Goal: Task Accomplishment & Management: Manage account settings

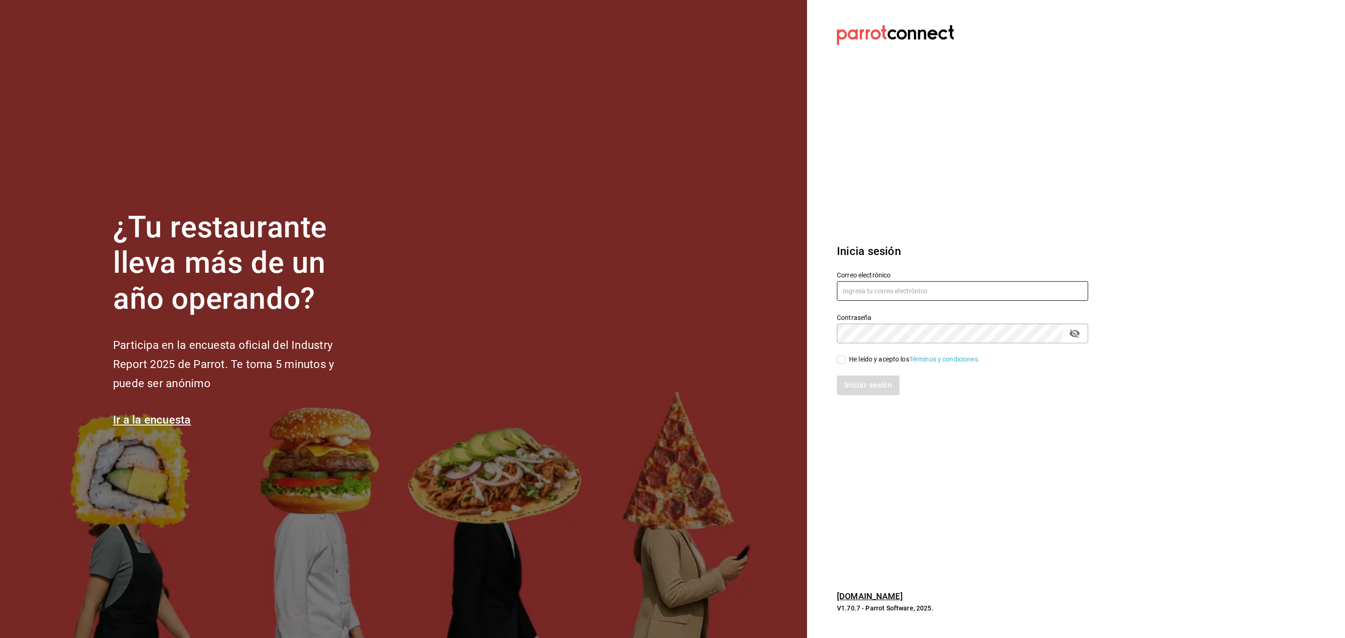
click at [894, 294] on input "text" at bounding box center [962, 291] width 251 height 20
type input "angelopolitano@cdmx.com"
click at [839, 359] on input "He leído y acepto los Términos y condiciones." at bounding box center [841, 359] width 8 height 8
checkbox input "true"
click at [847, 380] on button "Iniciar sesión" at bounding box center [868, 385] width 63 height 20
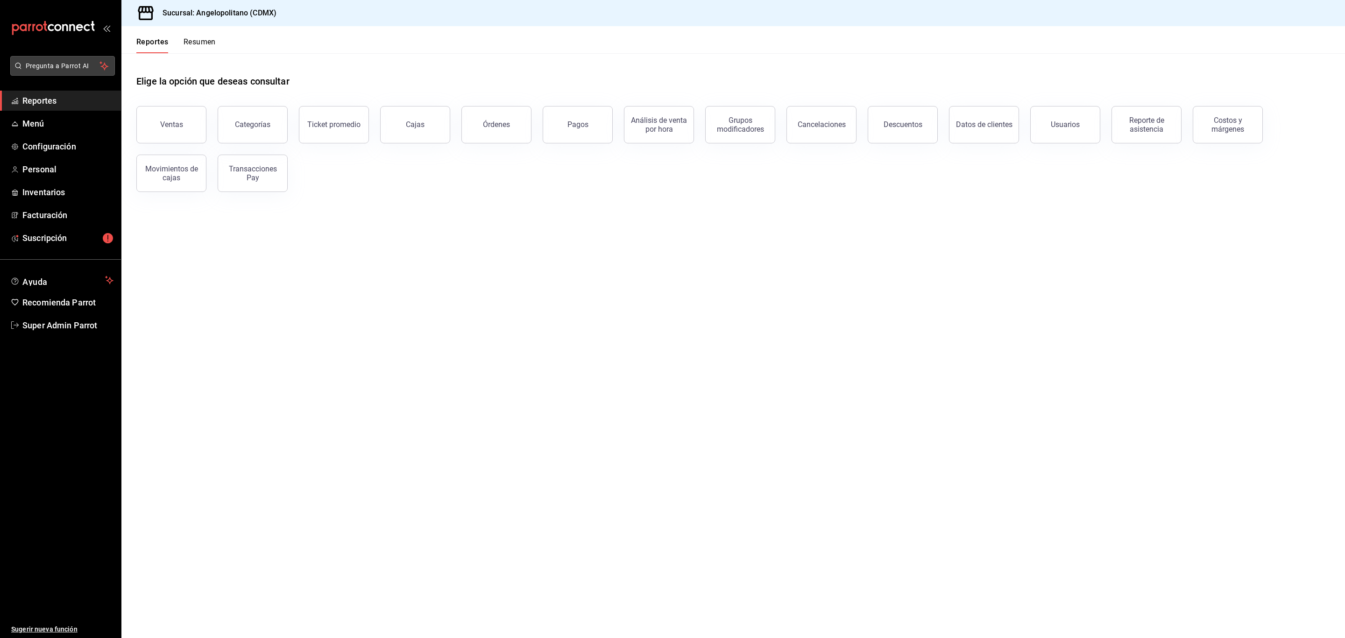
click at [83, 69] on span "Pregunta a Parrot AI" at bounding box center [63, 66] width 74 height 10
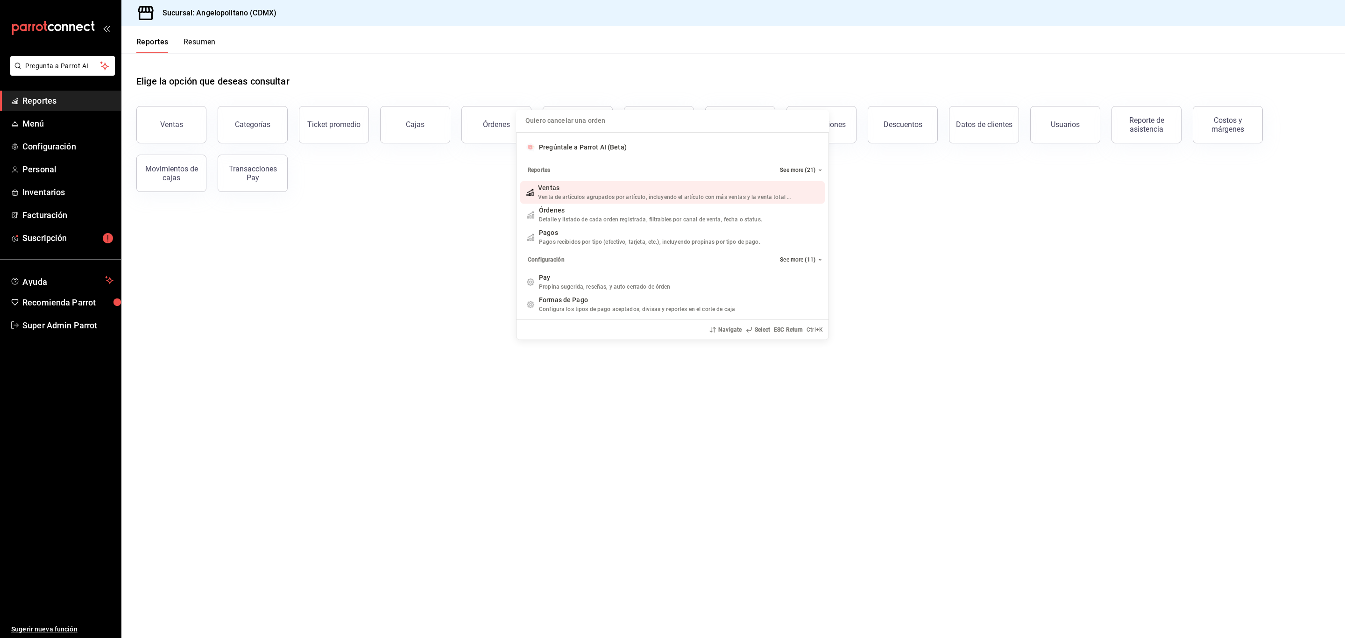
click at [613, 120] on input "Quiero cancelar una orden" at bounding box center [672, 121] width 302 height 22
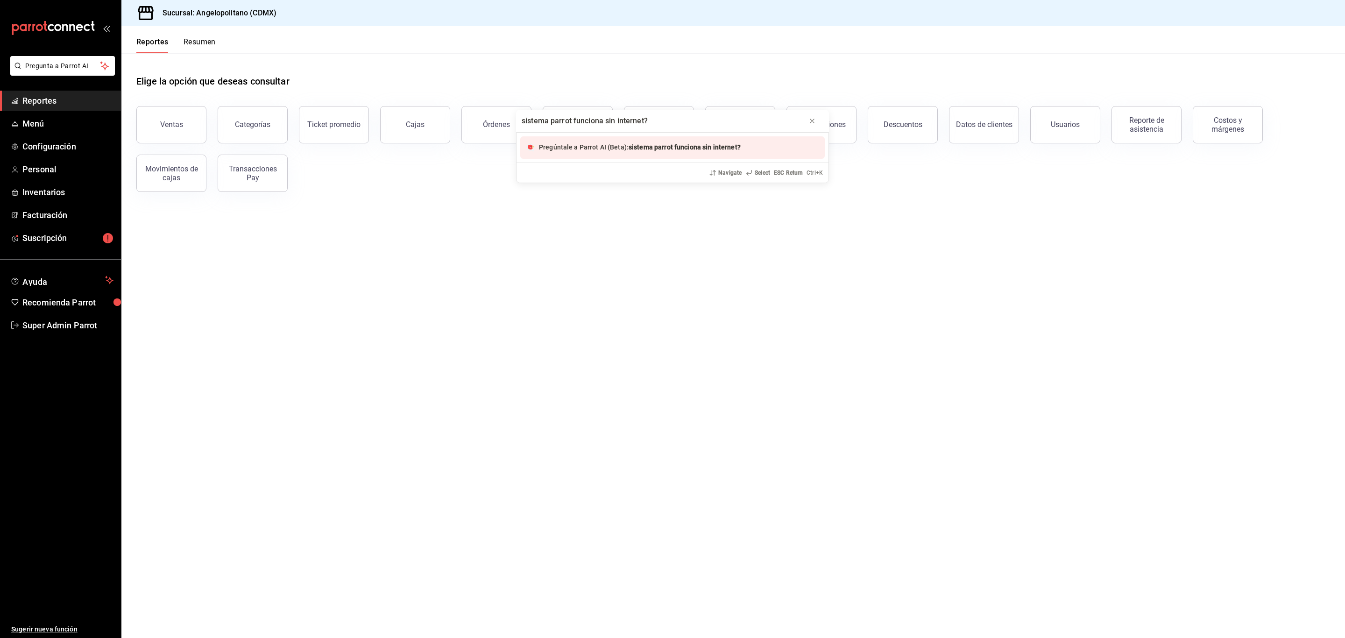
type input "sistema parrot funciona sin internet?"
click at [617, 151] on span "Pregúntale a Parrot AI (Beta):" at bounding box center [584, 146] width 90 height 7
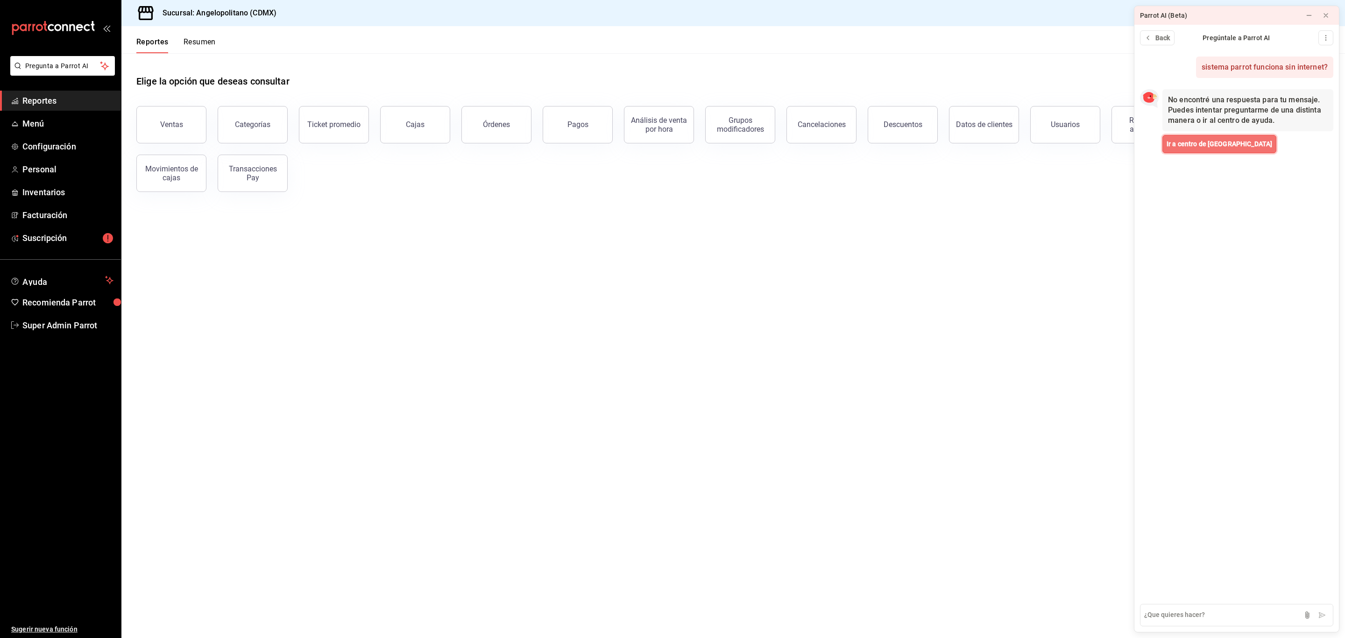
click at [1205, 143] on span "Ir a centro de Ayuda" at bounding box center [1219, 144] width 106 height 10
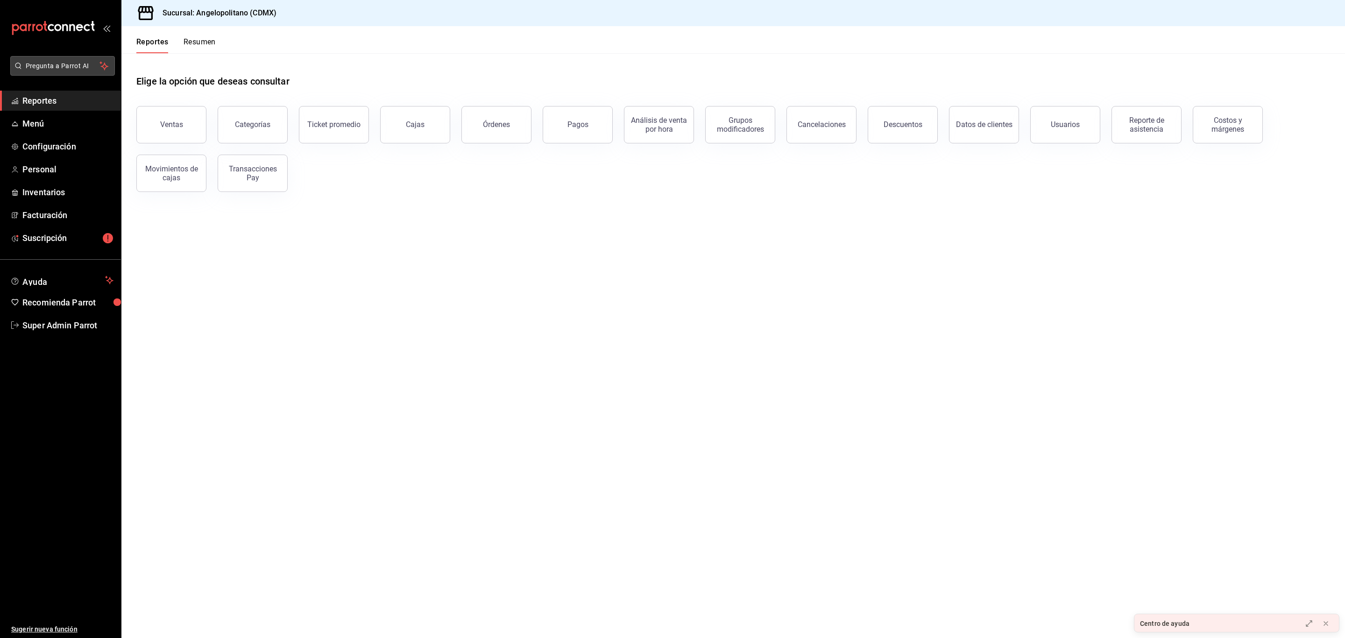
click at [55, 56] on button "Pregunta a Parrot AI" at bounding box center [62, 66] width 105 height 20
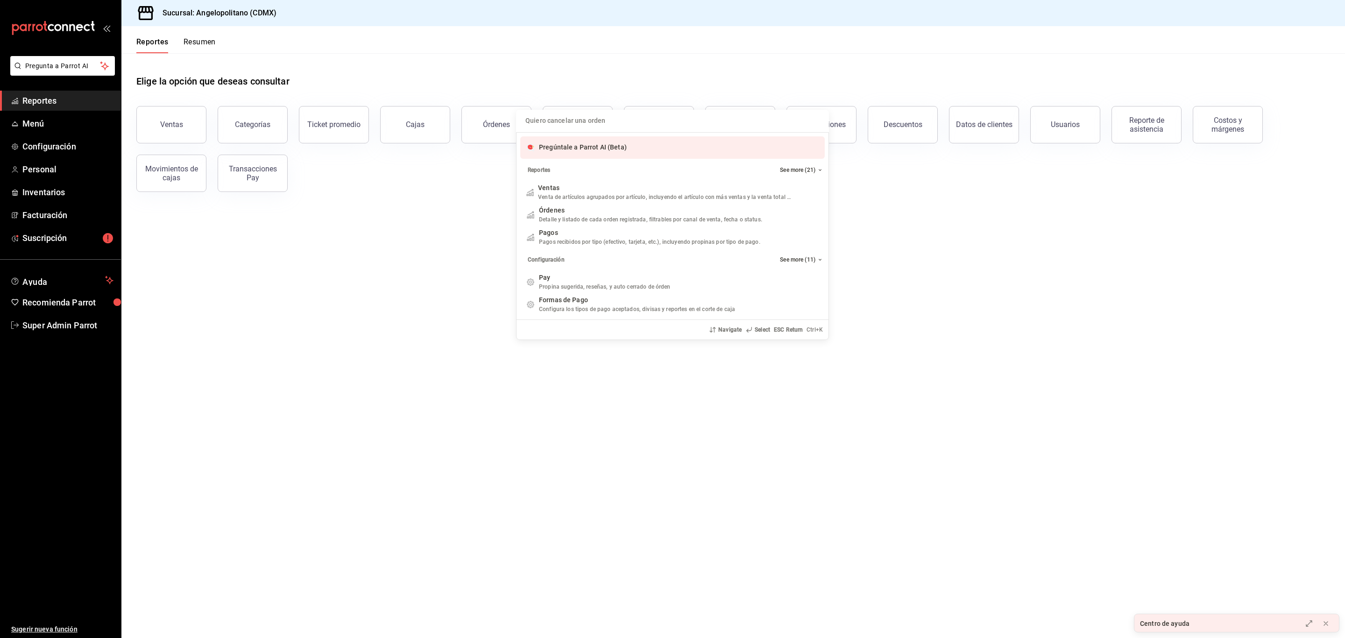
click at [585, 125] on input "Quiero cancelar una orden" at bounding box center [672, 121] width 302 height 22
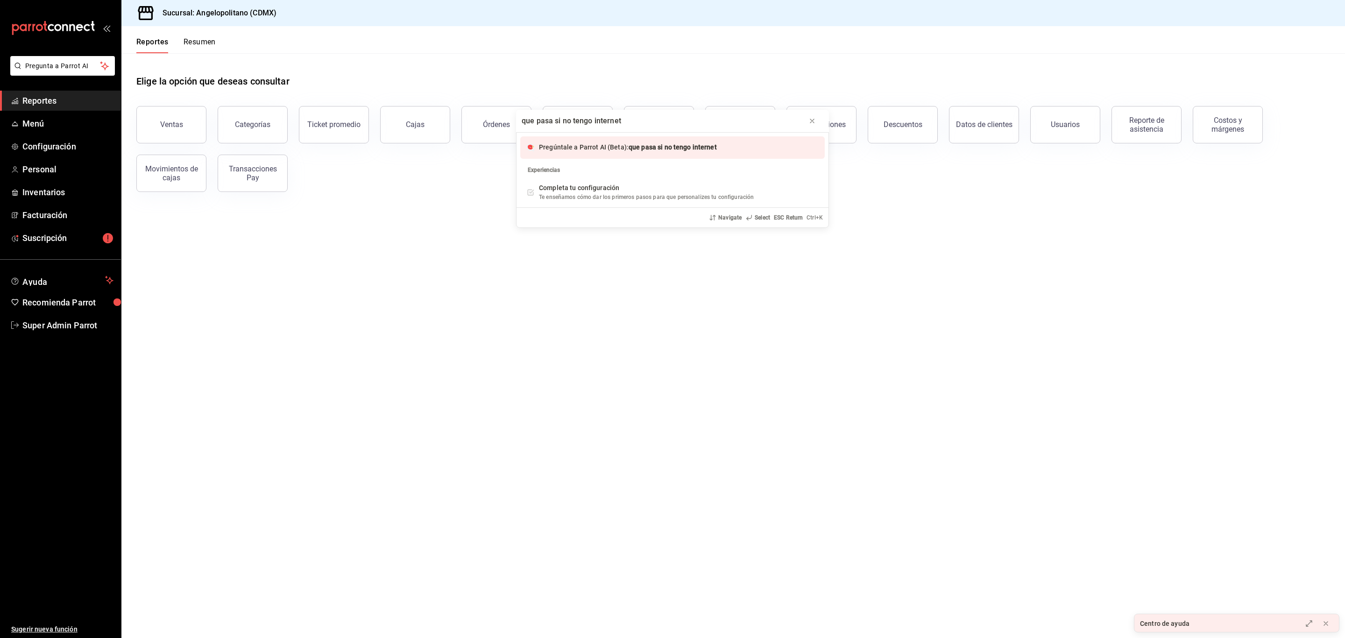
type input "que pasa si no tengo internet"
click at [594, 145] on span "Pregúntale a Parrot AI (Beta):" at bounding box center [584, 146] width 90 height 7
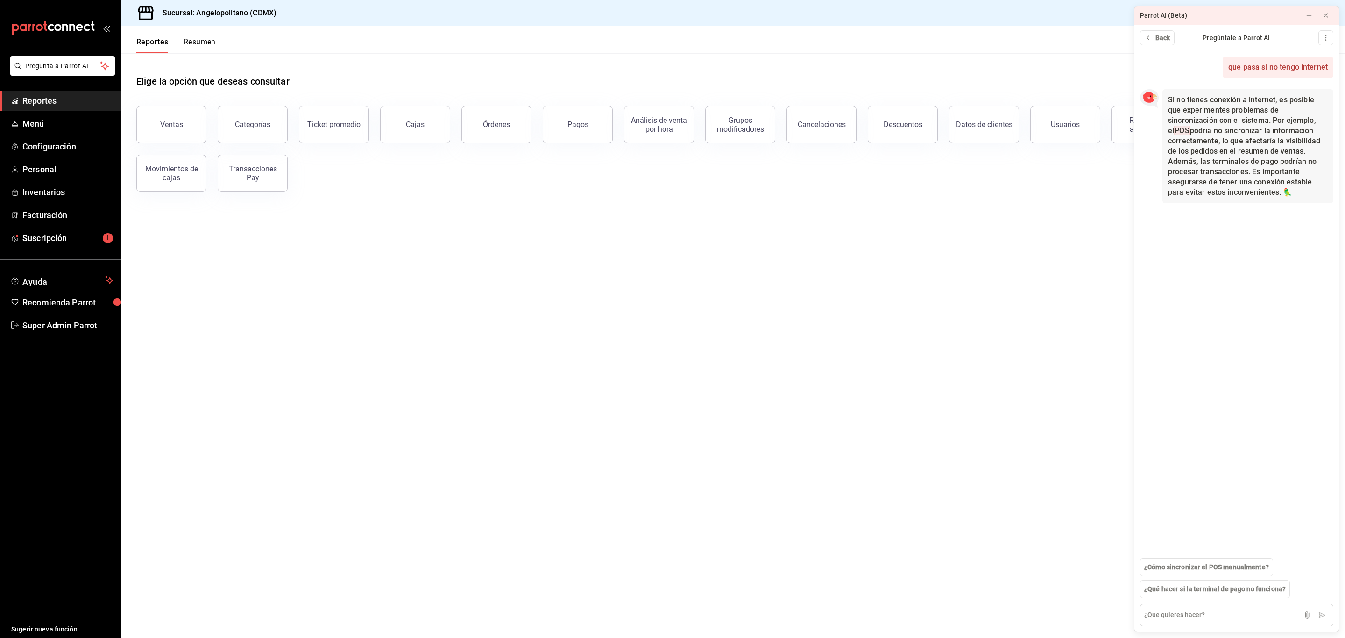
click at [1187, 615] on textarea at bounding box center [1236, 615] width 193 height 22
type textarea "P"
type textarea "POS puede funcionar sin internet"
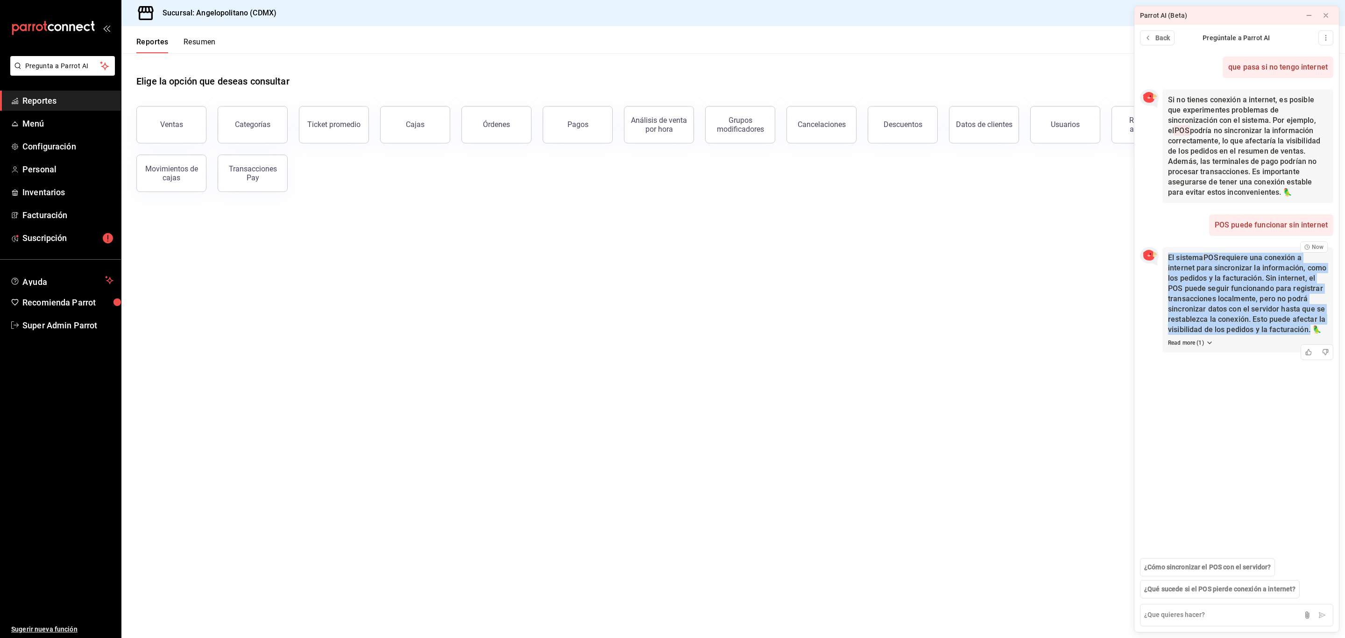
drag, startPoint x: 1167, startPoint y: 255, endPoint x: 1307, endPoint y: 328, distance: 157.5
click at [1307, 328] on span "El sistema POS requiere una conexión a internet para sincronizar la información…" at bounding box center [1247, 293] width 158 height 81
copy span "El sistema POS requiere una conexión a internet para sincronizar la información…"
click at [59, 321] on span "Super Admin Parrot" at bounding box center [67, 325] width 91 height 13
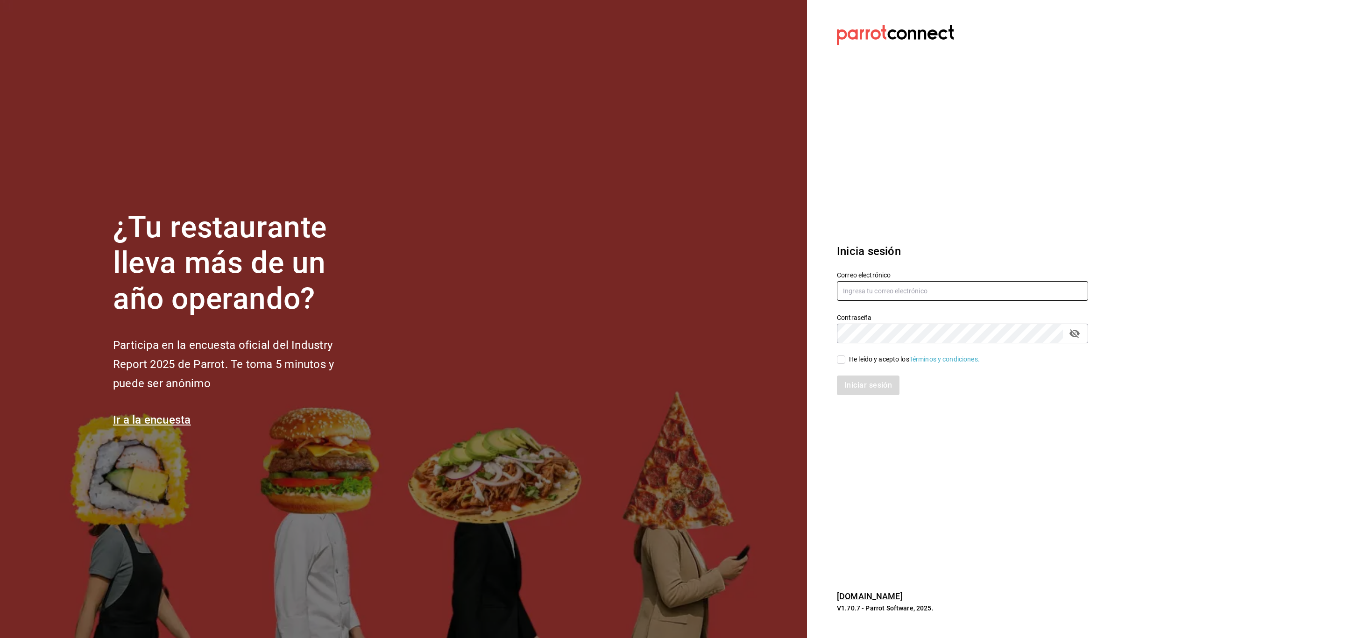
click at [886, 287] on input "text" at bounding box center [962, 291] width 251 height 20
paste input "elcaracol@taproom.edo"
type input "elcaracol@taproom.edo"
click at [852, 355] on div "He leído y acepto los Términos y condiciones." at bounding box center [914, 359] width 131 height 10
click at [845, 355] on input "He leído y acepto los Términos y condiciones." at bounding box center [841, 359] width 8 height 8
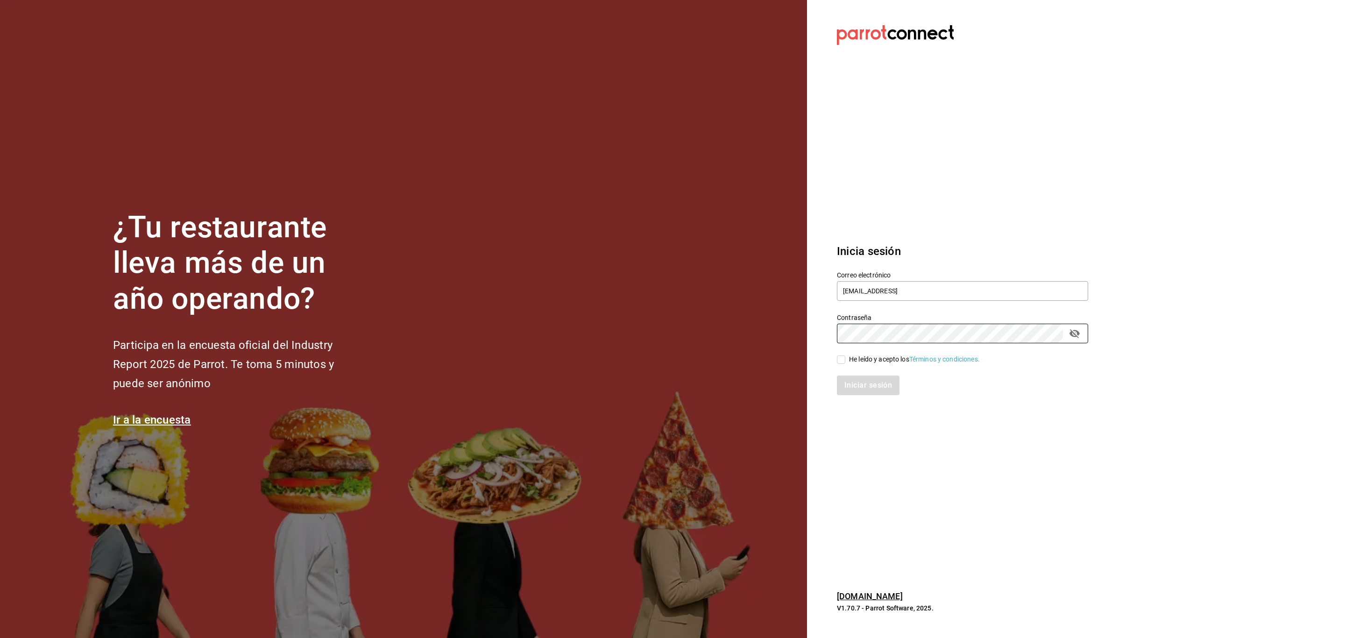
checkbox input "true"
click at [861, 394] on button "Iniciar sesión" at bounding box center [868, 385] width 63 height 20
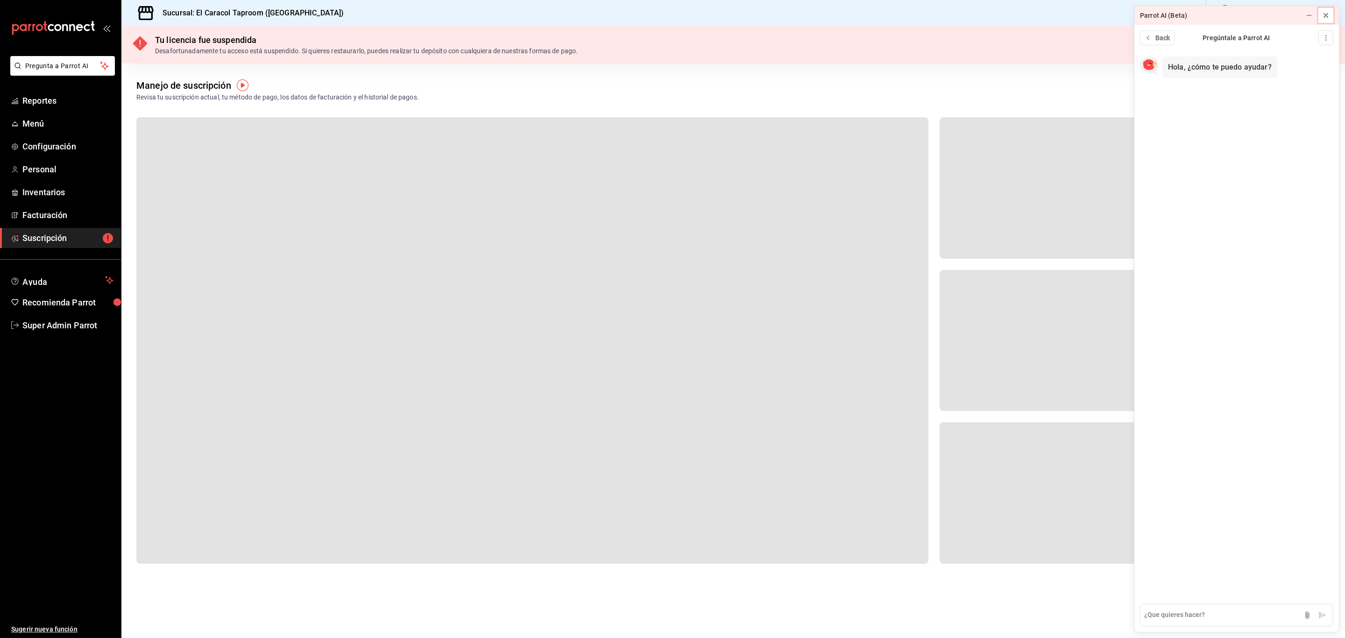
click at [1328, 13] on icon at bounding box center [1325, 15] width 7 height 7
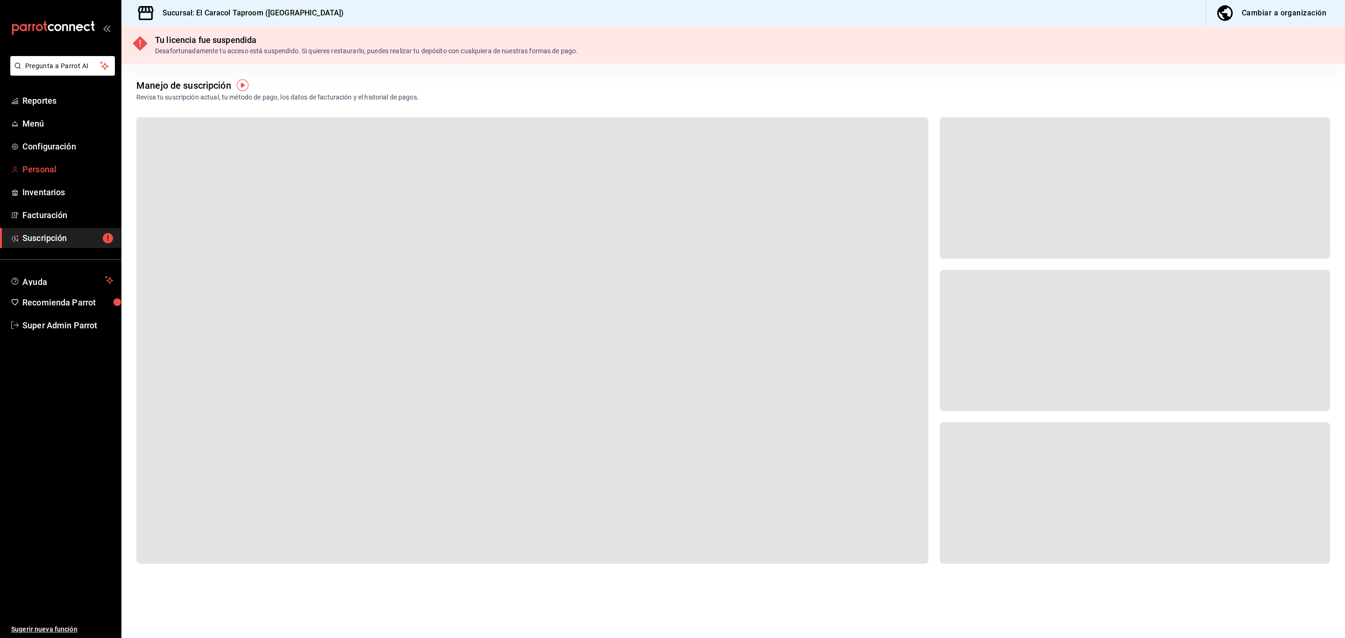
click at [69, 167] on span "Personal" at bounding box center [67, 169] width 91 height 13
click at [52, 167] on span "Personal" at bounding box center [67, 169] width 91 height 13
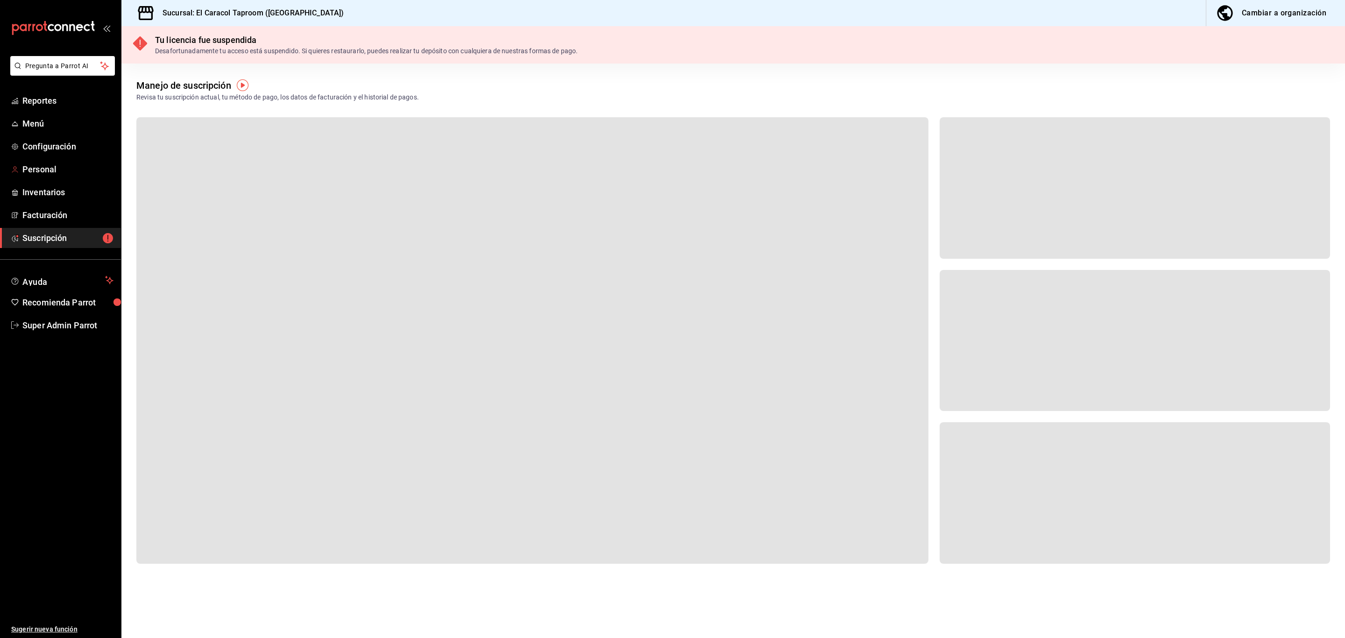
click at [52, 167] on span "Personal" at bounding box center [67, 169] width 91 height 13
click at [52, 148] on span "Configuración" at bounding box center [67, 146] width 91 height 13
click at [49, 101] on span "Reportes" at bounding box center [67, 100] width 91 height 13
click at [41, 120] on span "Menú" at bounding box center [67, 123] width 91 height 13
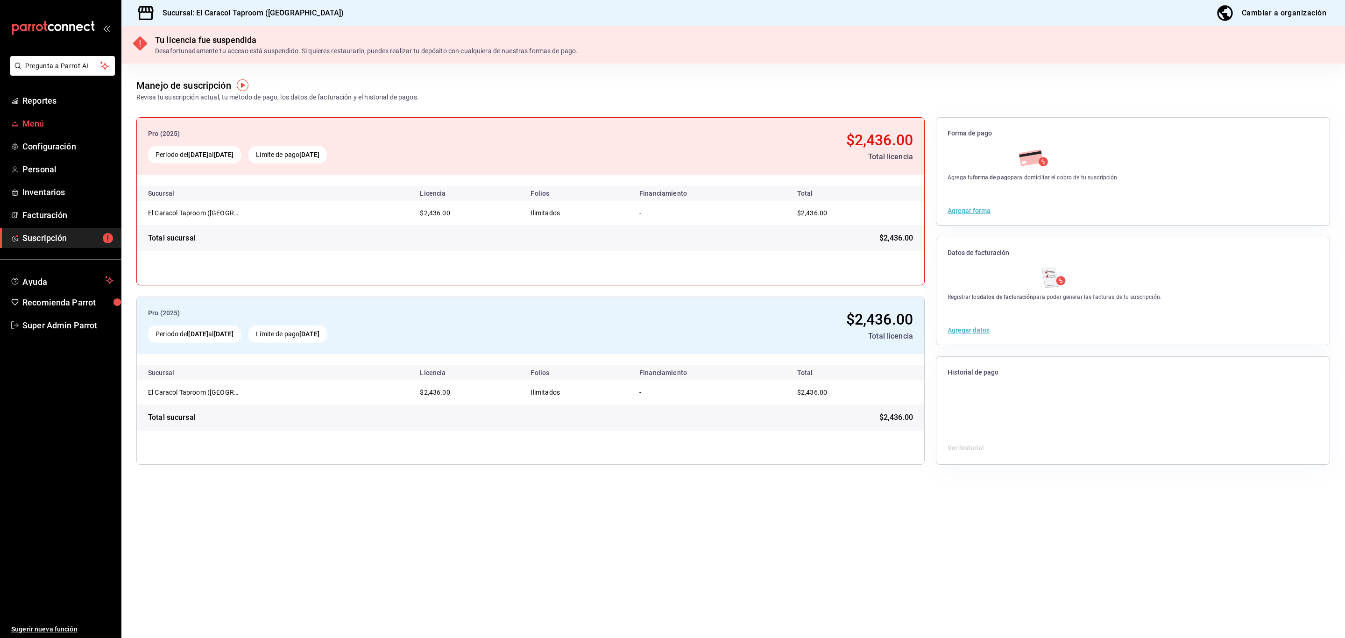
click at [49, 120] on span "Menú" at bounding box center [67, 123] width 91 height 13
click at [51, 171] on span "Personal" at bounding box center [67, 169] width 91 height 13
click at [56, 324] on span "Super Admin Parrot" at bounding box center [67, 325] width 91 height 13
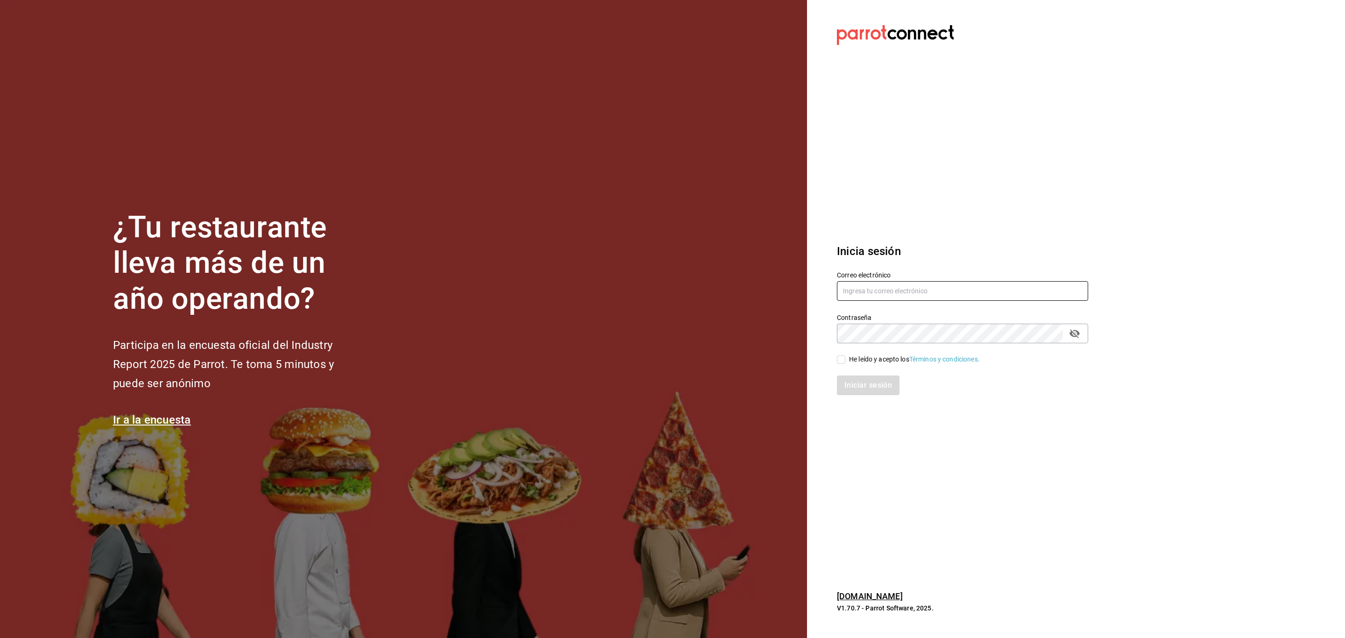
click at [860, 284] on input "text" at bounding box center [962, 291] width 251 height 20
paste input "flamebar@qr.com"
type input "flamebar@qr.com"
click at [853, 356] on div "He leído y acepto los Términos y condiciones." at bounding box center [914, 359] width 131 height 10
click at [845, 356] on input "He leído y acepto los Términos y condiciones." at bounding box center [841, 359] width 8 height 8
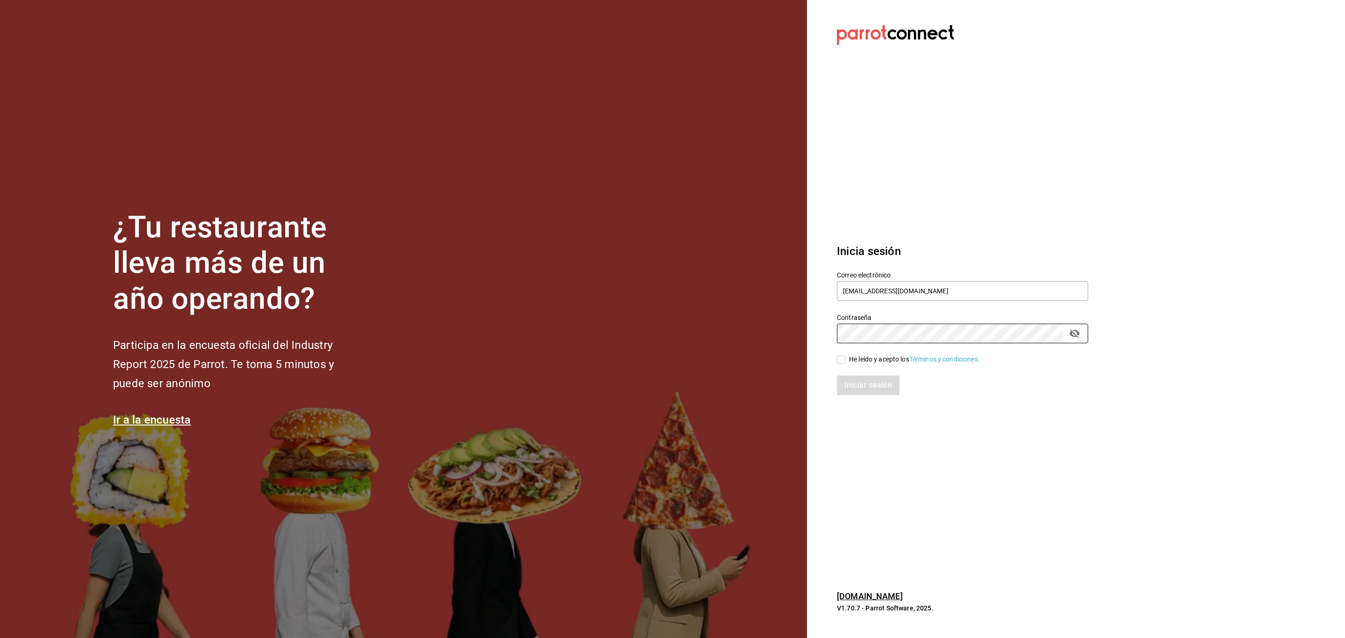
checkbox input "true"
click at [856, 378] on button "Iniciar sesión" at bounding box center [868, 385] width 63 height 20
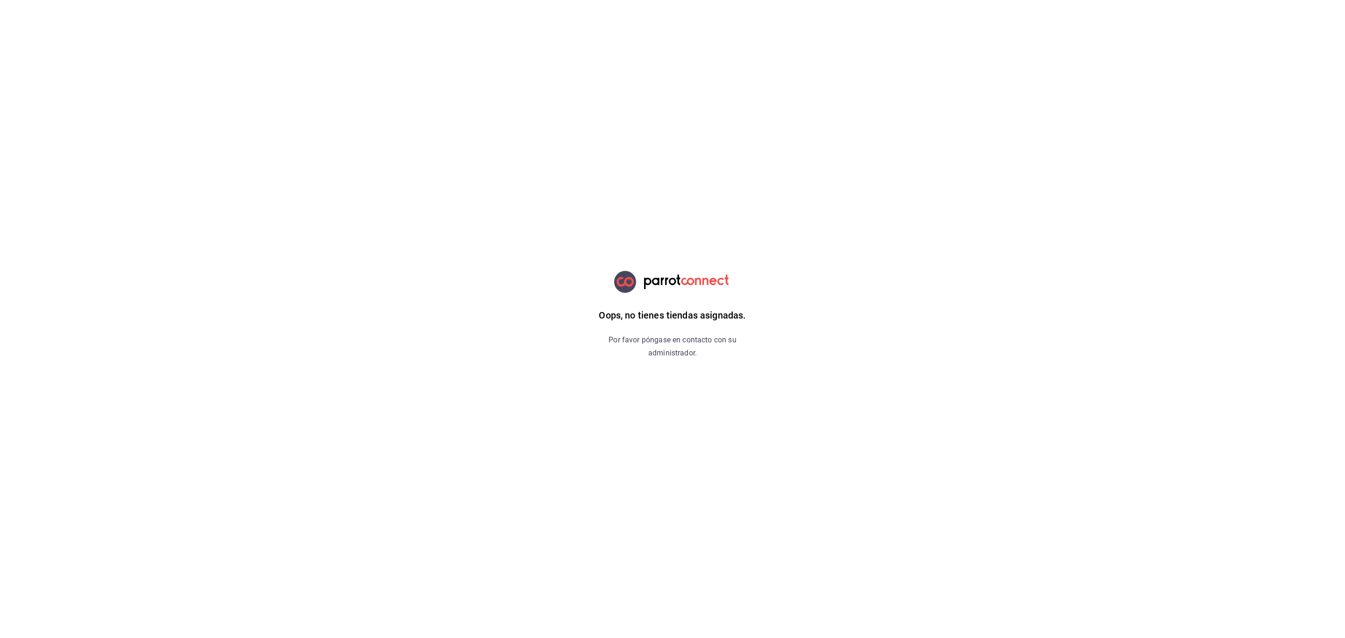
click at [671, 352] on h6 "Por favor póngase en contacto con su administrador." at bounding box center [672, 346] width 171 height 26
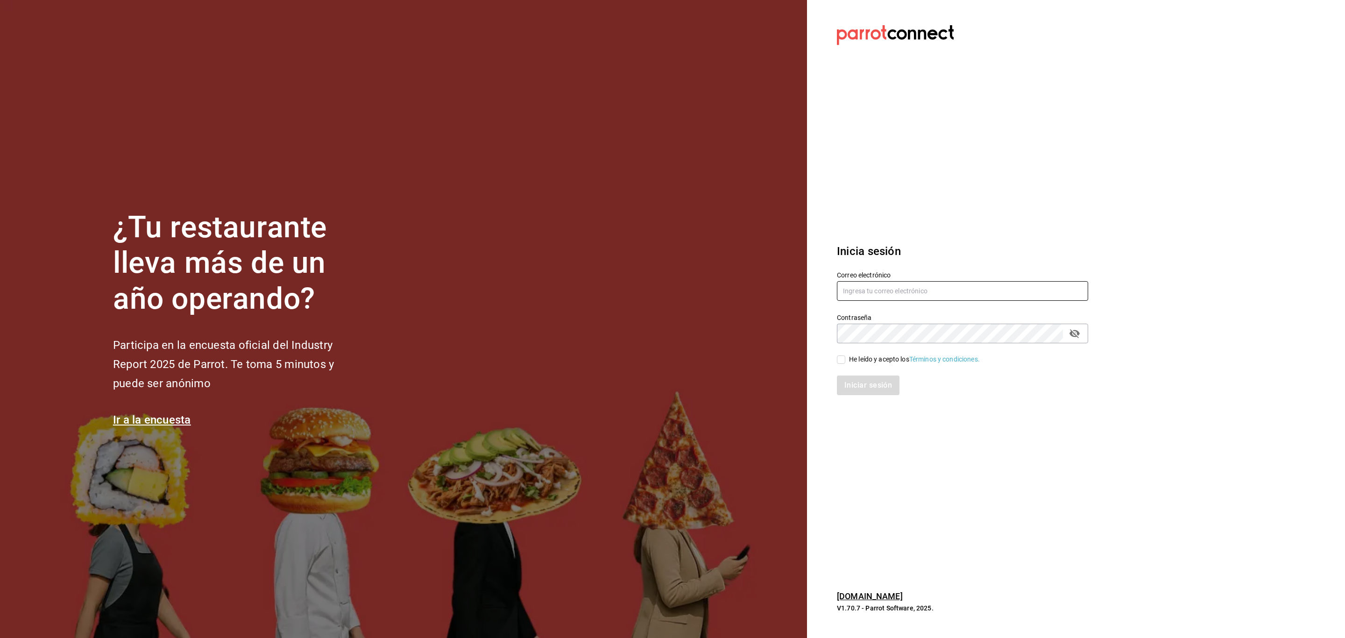
click at [890, 296] on input "text" at bounding box center [962, 291] width 251 height 20
paste input "cieloazul@ags.com"
type input "cieloazul@ags.com"
click at [846, 359] on span "He leído y acepto los Términos y condiciones." at bounding box center [912, 359] width 134 height 10
click at [845, 359] on input "He leído y acepto los Términos y condiciones." at bounding box center [841, 359] width 8 height 8
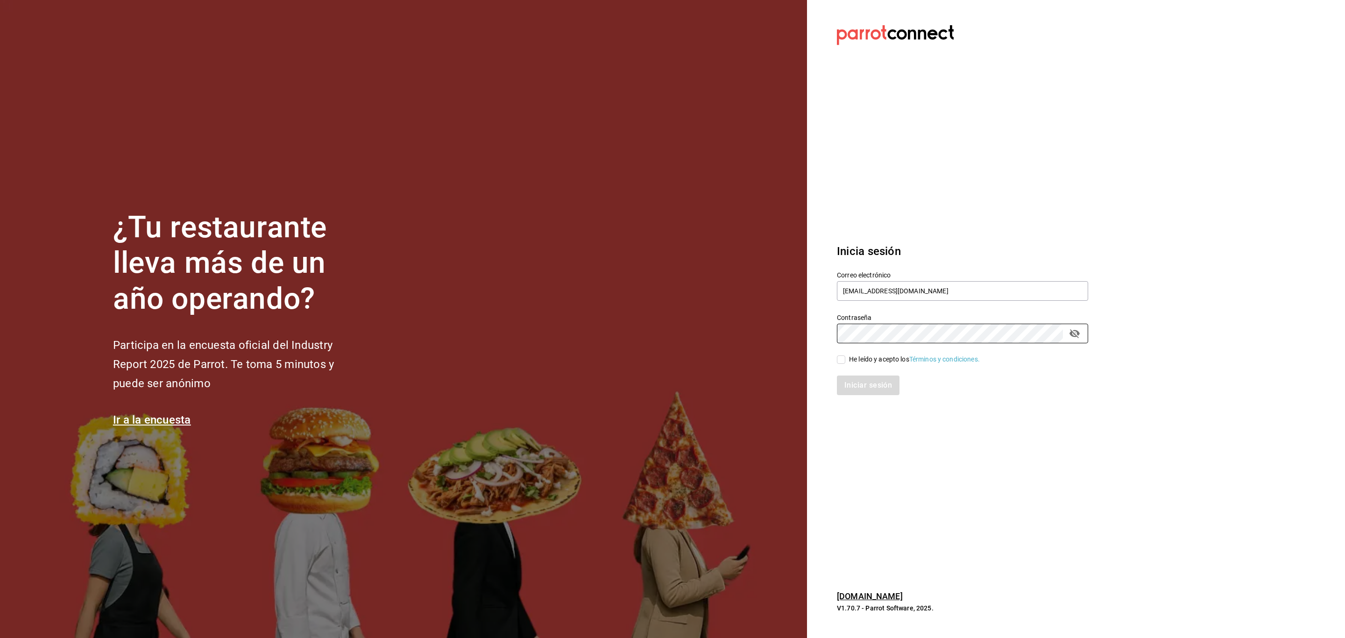
checkbox input "true"
click at [854, 374] on div "Iniciar sesión" at bounding box center [956, 379] width 262 height 31
click at [856, 377] on button "Iniciar sesión" at bounding box center [868, 385] width 63 height 20
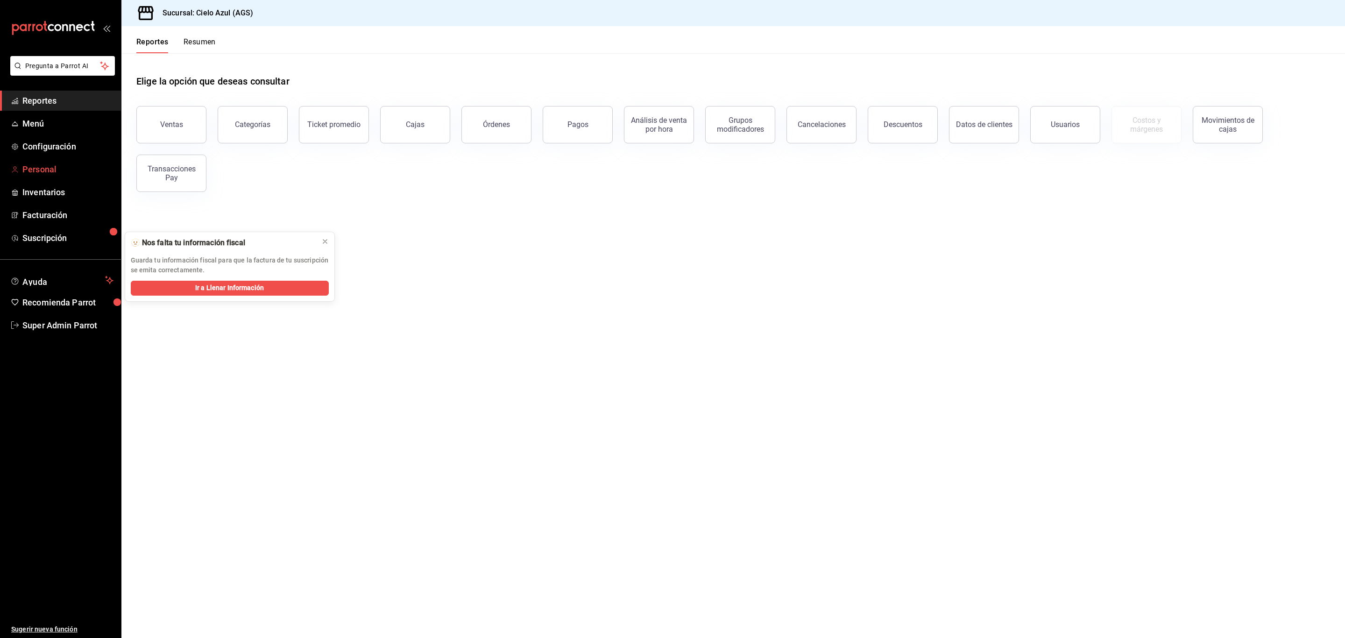
click at [21, 177] on link "Personal" at bounding box center [60, 169] width 121 height 20
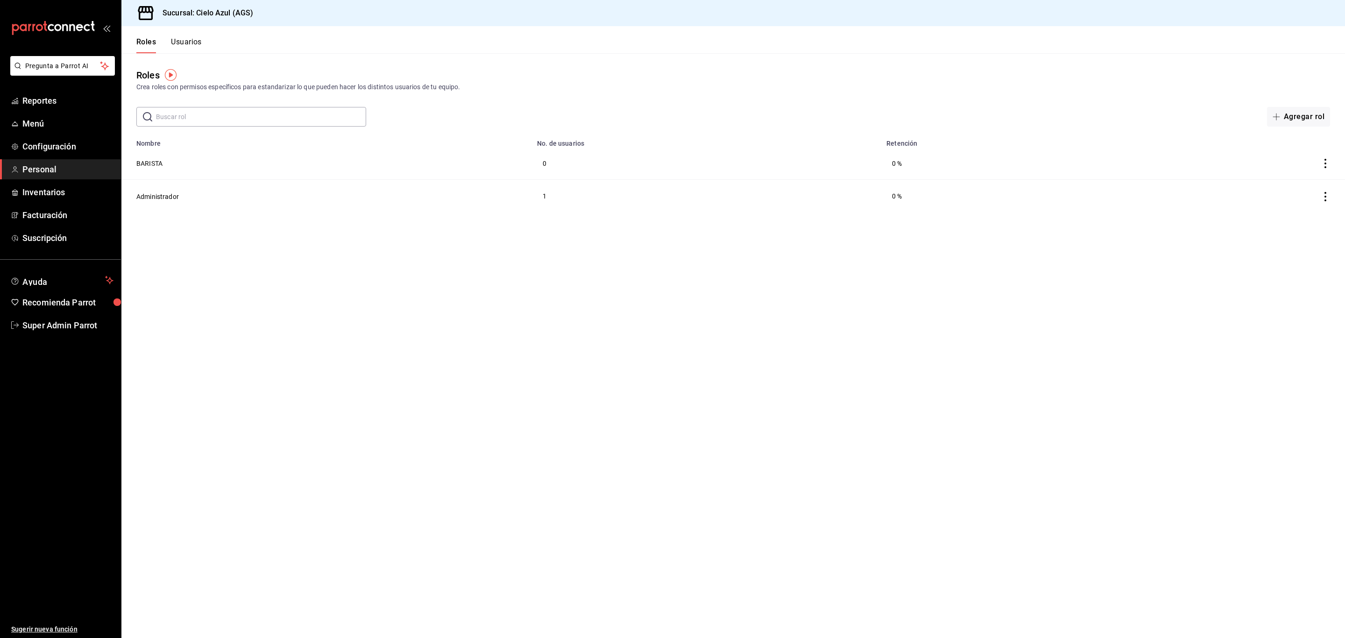
click at [199, 41] on button "Usuarios" at bounding box center [186, 45] width 31 height 16
click at [164, 167] on button "[PERSON_NAME]" at bounding box center [161, 163] width 51 height 9
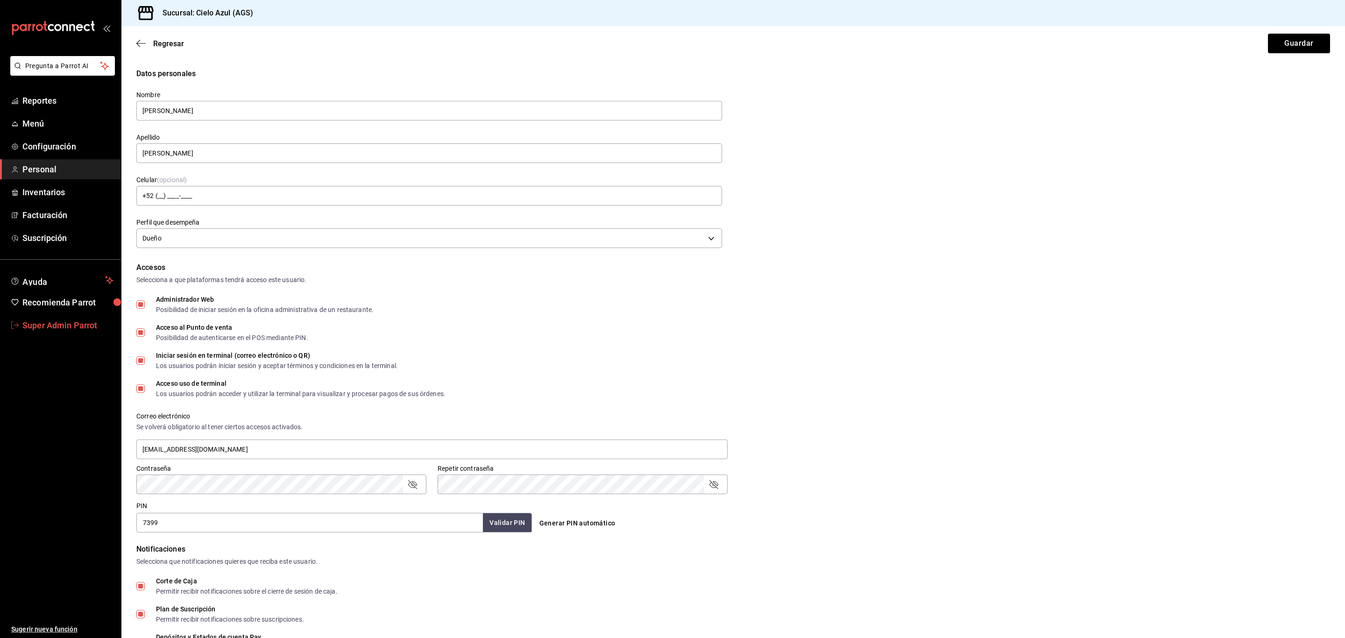
click at [61, 316] on link "Super Admin Parrot" at bounding box center [60, 325] width 121 height 20
